Goal: Find specific page/section

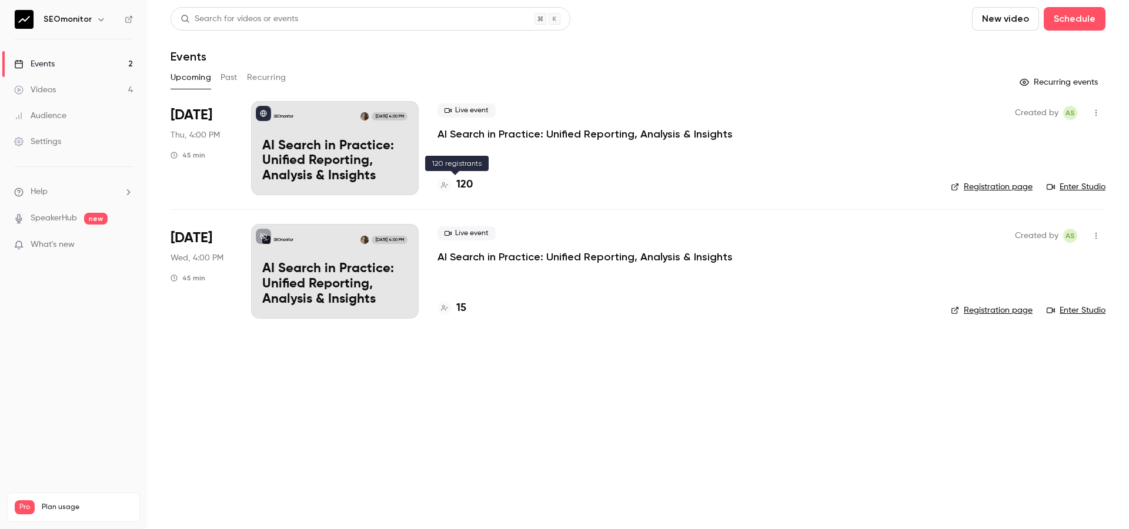
click at [465, 186] on h4 "120" at bounding box center [464, 185] width 16 height 16
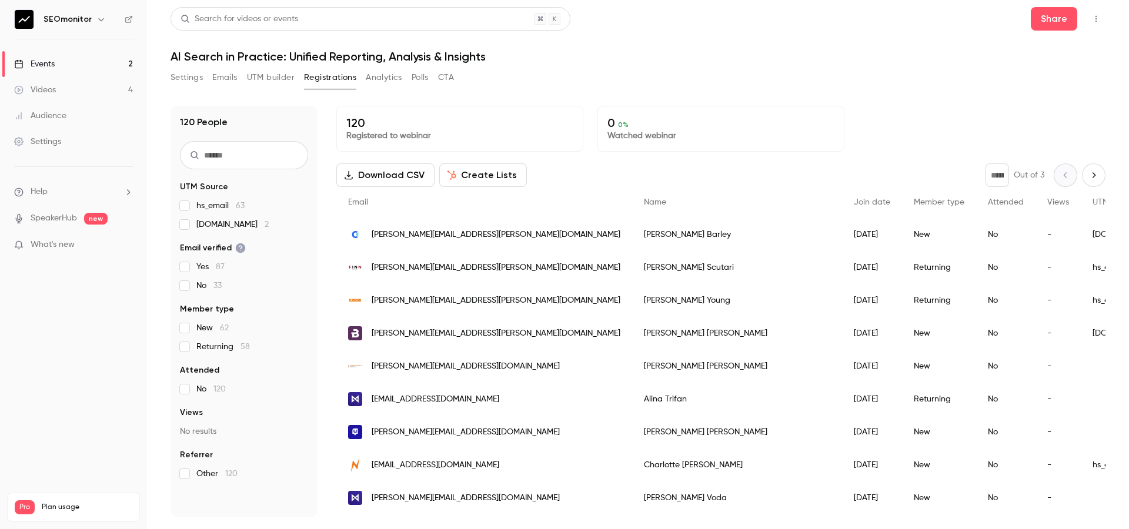
click at [227, 156] on input "text" at bounding box center [244, 155] width 128 height 28
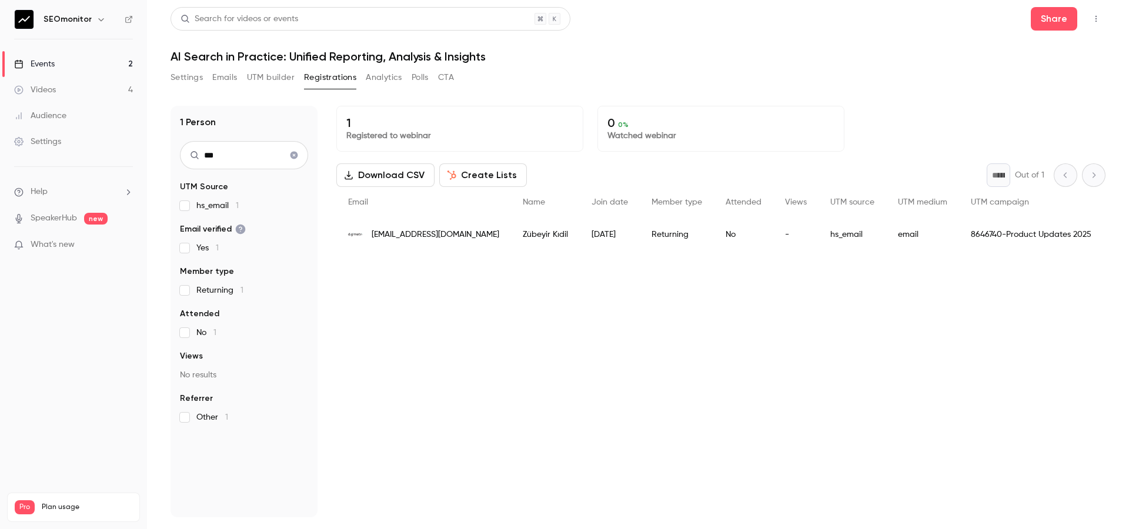
type input "***"
